Goal: Download file/media

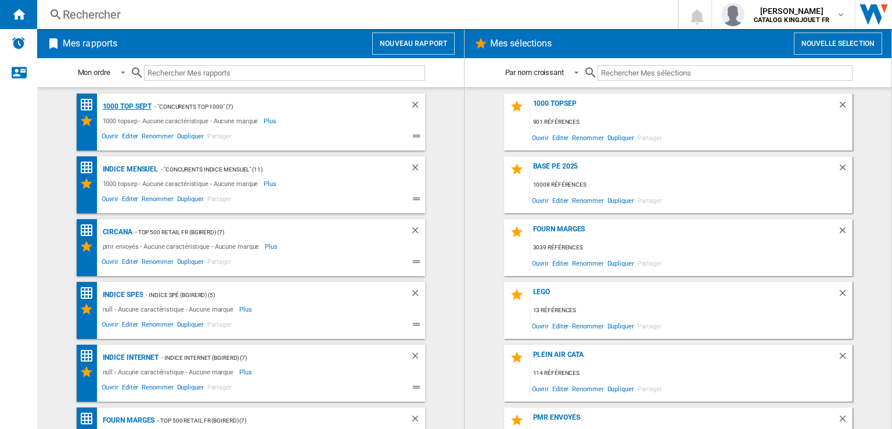
click at [128, 101] on div "1000 top Sept" at bounding box center [126, 106] width 52 height 15
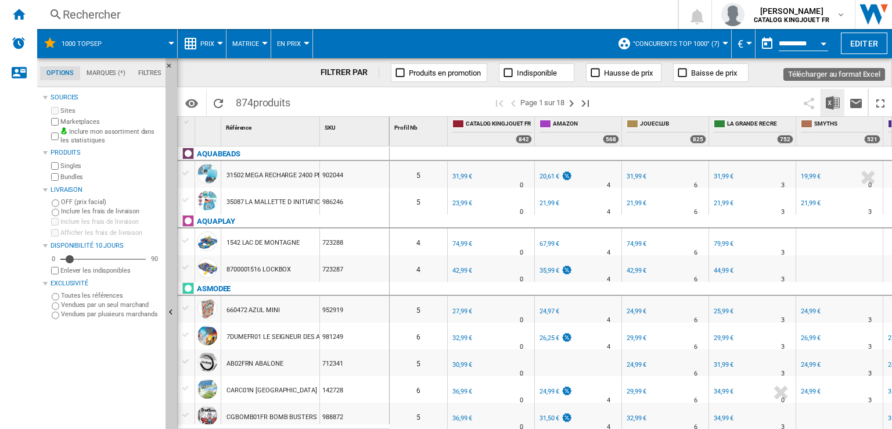
click at [840, 100] on button "Télécharger au format Excel" at bounding box center [832, 102] width 23 height 27
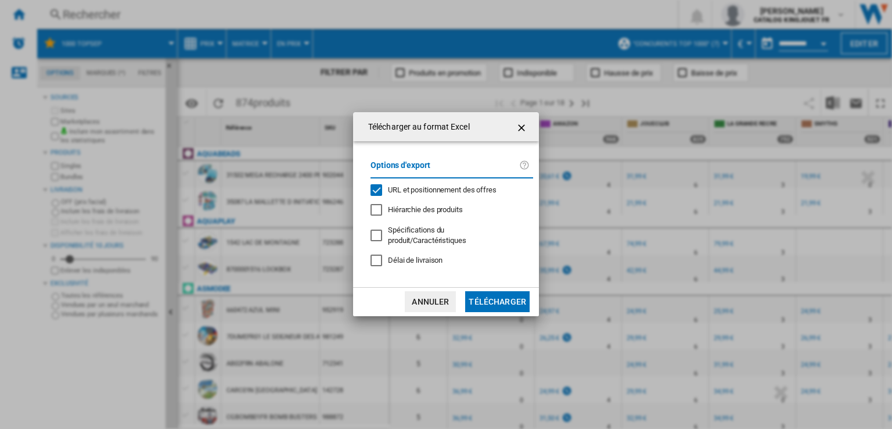
click at [380, 195] on div "URL et positionnement des offres" at bounding box center [377, 190] width 12 height 12
click at [486, 292] on button "Télécharger" at bounding box center [497, 301] width 64 height 21
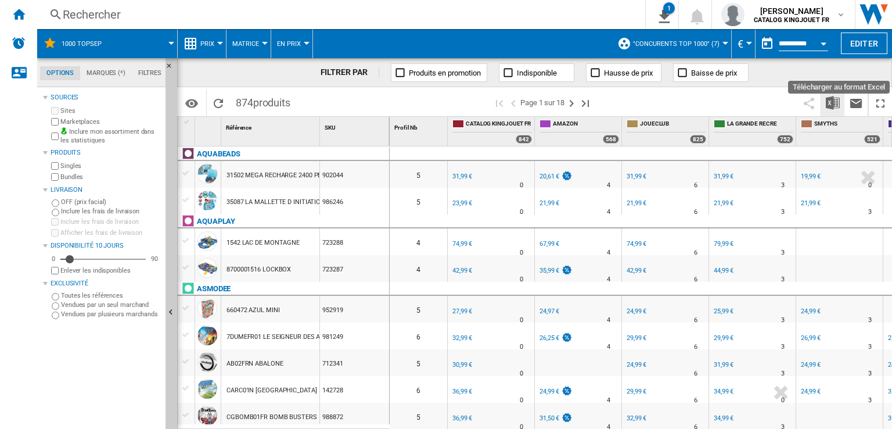
click at [826, 104] on img "Télécharger au format Excel" at bounding box center [833, 103] width 14 height 14
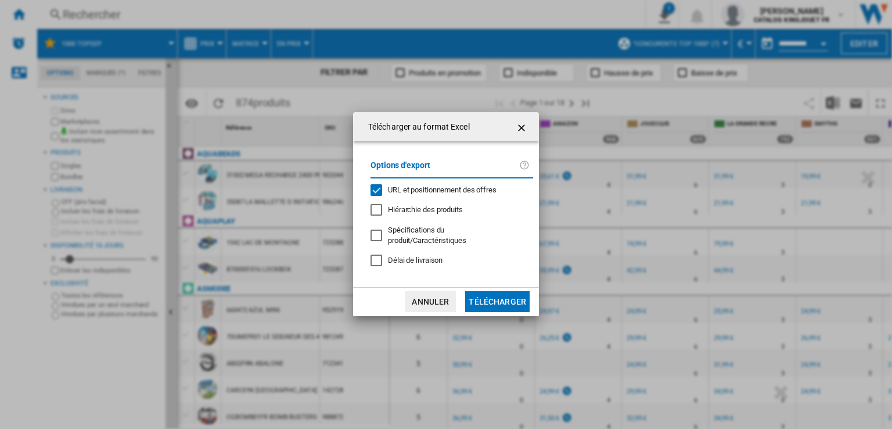
click at [363, 195] on md-dialog-content "Options d'export URL et positionnement des offres Hiérarchie des produits Spéci…" at bounding box center [446, 213] width 186 height 145
click at [376, 192] on div "URL et positionnement des offres" at bounding box center [377, 190] width 12 height 12
click at [492, 303] on button "Télécharger" at bounding box center [497, 301] width 64 height 21
